Goal: Task Accomplishment & Management: Use online tool/utility

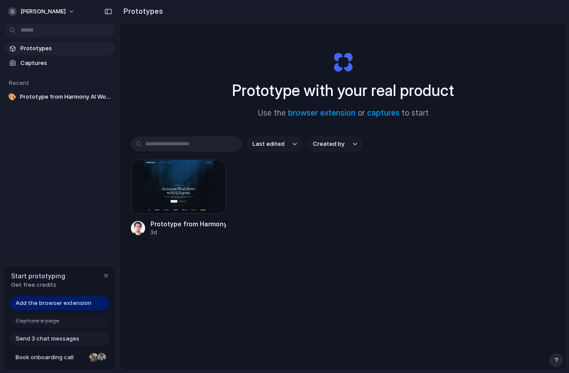
scroll to position [5, 0]
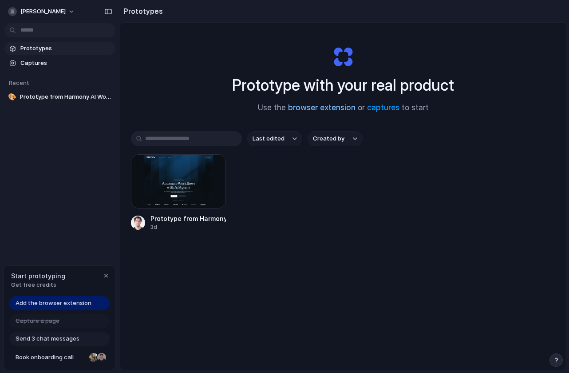
click at [314, 106] on link "browser extension" at bounding box center [322, 107] width 68 height 9
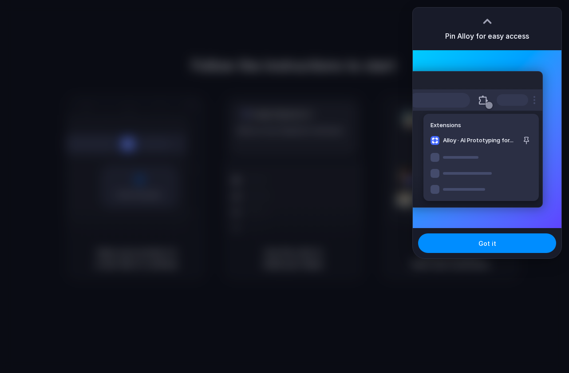
click at [483, 25] on div at bounding box center [487, 21] width 13 height 13
drag, startPoint x: 472, startPoint y: 242, endPoint x: 473, endPoint y: 202, distance: 40.0
click at [472, 242] on button "Got it" at bounding box center [487, 243] width 138 height 20
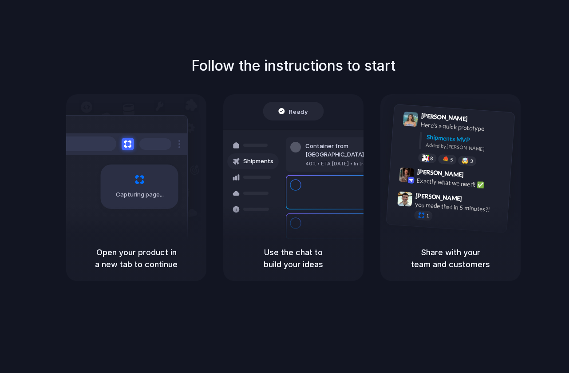
click at [436, 45] on div "Follow the instructions to start Capturing page Open your product in a new tab …" at bounding box center [293, 195] width 587 height 390
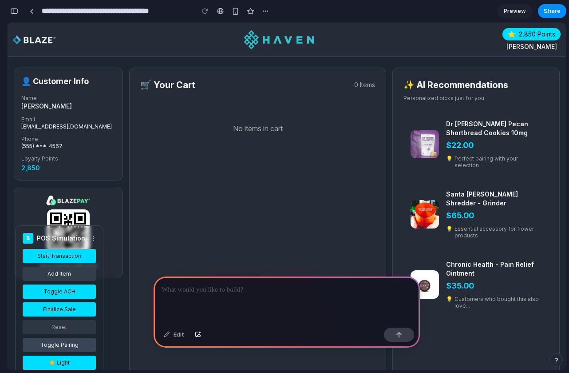
click at [253, 163] on div "🛒 Your Cart 0 Items No items in cart" at bounding box center [257, 267] width 257 height 398
drag, startPoint x: 56, startPoint y: 235, endPoint x: 91, endPoint y: 233, distance: 35.2
click at [91, 233] on div "B POS Simulation ⋮⋮ Start Transaction Add Item Toggle ACH Finalize Sale Reset T…" at bounding box center [59, 310] width 88 height 170
drag, startPoint x: 87, startPoint y: 237, endPoint x: 88, endPoint y: 214, distance: 23.1
click at [88, 214] on div "B POS Simulation ⋮⋮ Start Transaction Add Item Toggle ACH Finalize Sale Reset T…" at bounding box center [287, 249] width 559 height 453
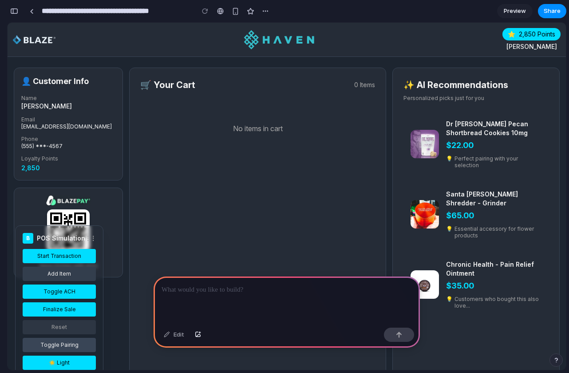
drag, startPoint x: 44, startPoint y: 238, endPoint x: 64, endPoint y: 222, distance: 25.6
click at [64, 222] on div "B POS Simulation ⋮⋮ Start Transaction Add Item Toggle ACH Finalize Sale Reset T…" at bounding box center [287, 249] width 559 height 453
click at [236, 14] on div "button" at bounding box center [236, 12] width 8 height 8
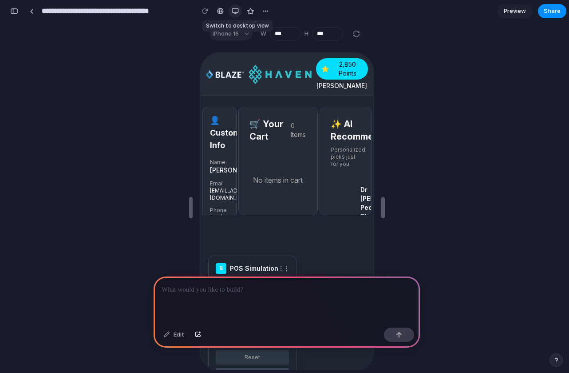
click at [236, 14] on div "button" at bounding box center [235, 11] width 7 height 7
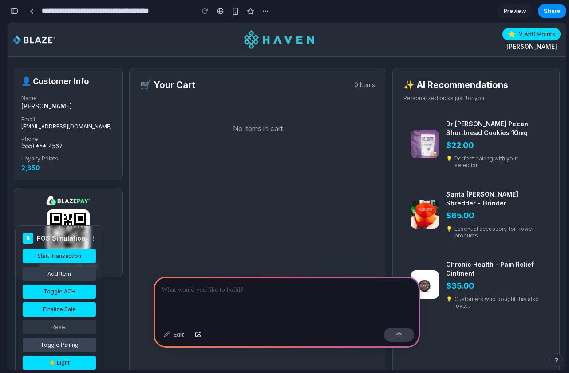
click at [305, 305] on div at bounding box center [287, 300] width 266 height 48
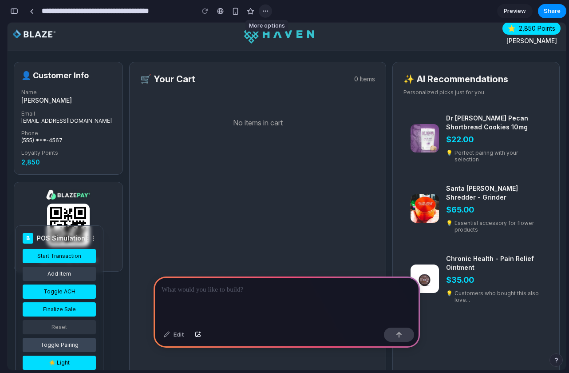
click at [271, 13] on button "button" at bounding box center [265, 10] width 13 height 13
click at [224, 8] on div "Duplicate Delete" at bounding box center [284, 186] width 569 height 373
click at [218, 9] on div at bounding box center [220, 11] width 7 height 7
click at [362, 297] on div at bounding box center [287, 300] width 266 height 48
click at [167, 332] on div "Edit" at bounding box center [173, 334] width 29 height 14
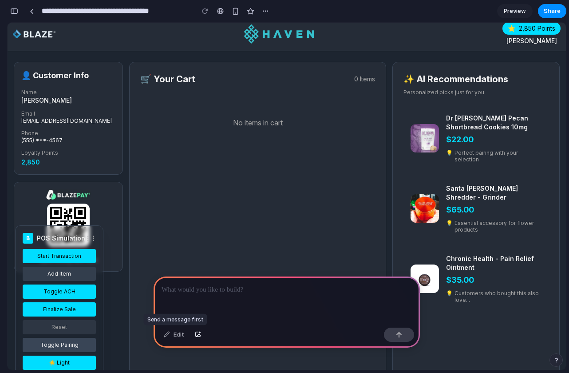
click at [168, 334] on div "Edit" at bounding box center [173, 334] width 29 height 14
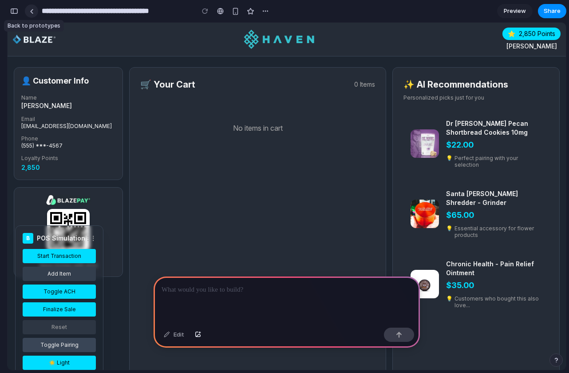
click at [27, 12] on link at bounding box center [31, 10] width 13 height 13
